Goal: Task Accomplishment & Management: Manage account settings

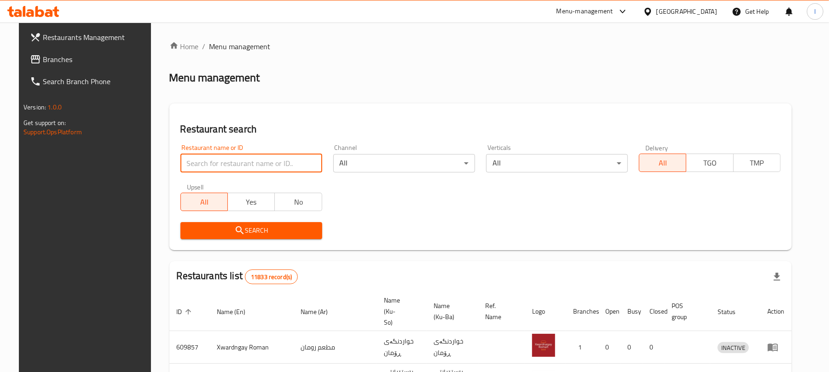
click at [197, 160] on input "search" at bounding box center [251, 163] width 142 height 18
paste input "[PERSON_NAME] Shisha"
type input "[PERSON_NAME] Shisha"
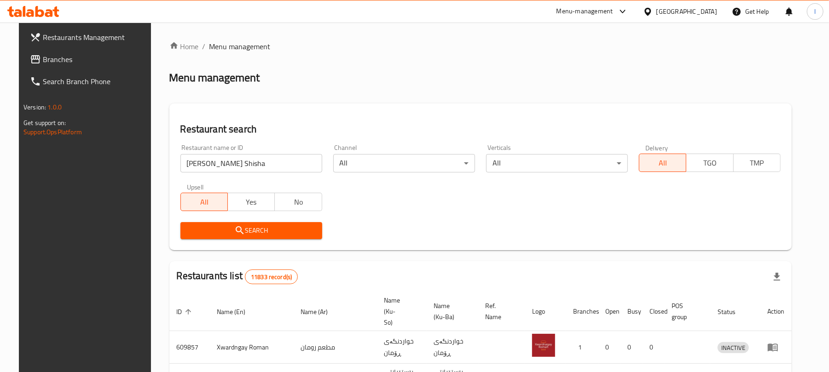
click at [235, 232] on icon "submit" at bounding box center [239, 230] width 11 height 11
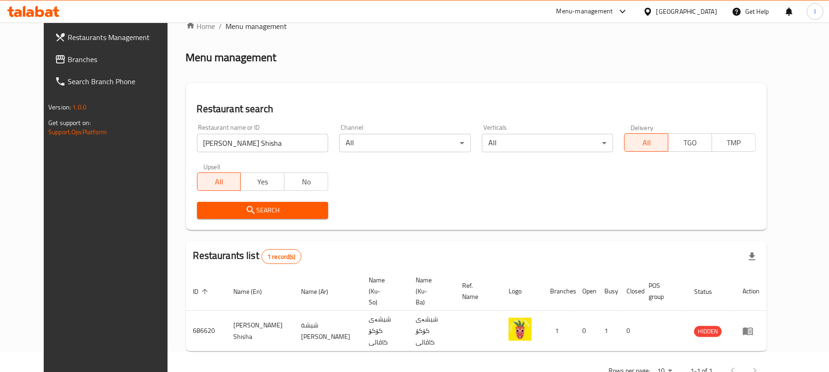
scroll to position [30, 0]
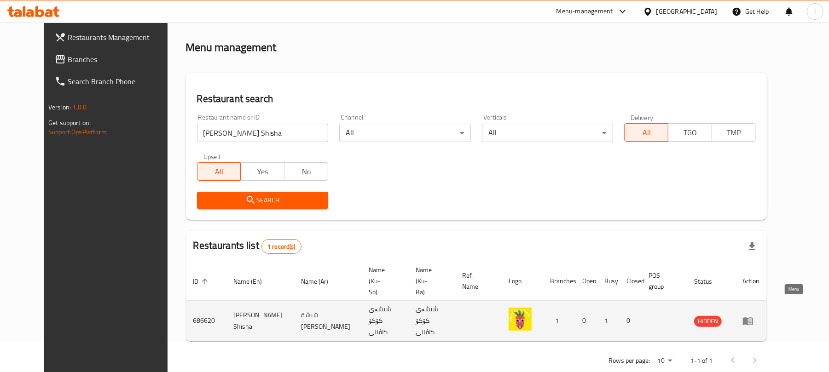
click at [754, 316] on icon "enhanced table" at bounding box center [748, 321] width 11 height 11
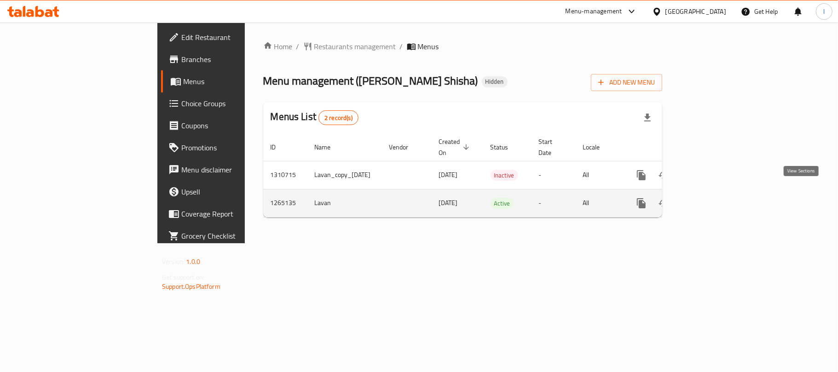
click at [714, 198] on icon "enhanced table" at bounding box center [707, 203] width 11 height 11
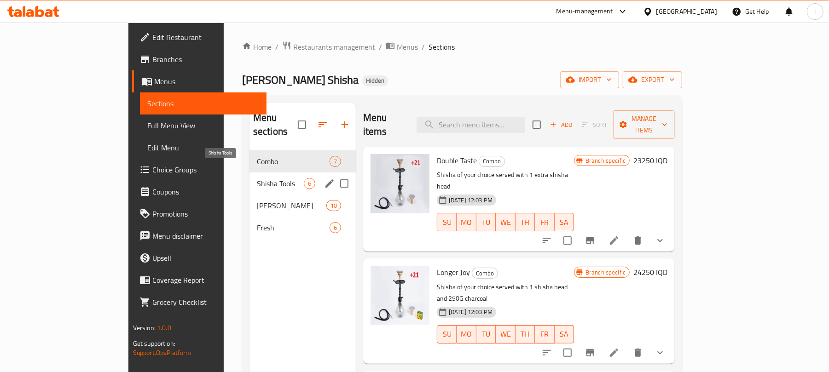
click at [257, 178] on span "Shisha Tools" at bounding box center [280, 183] width 47 height 11
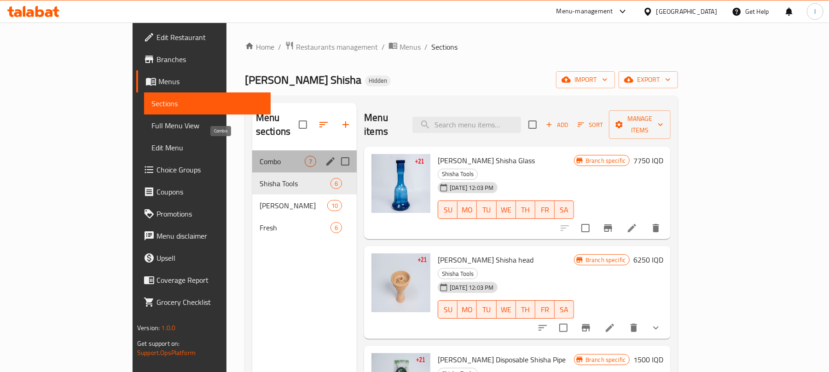
click at [260, 156] on span "Combo" at bounding box center [282, 161] width 45 height 11
